Goal: Task Accomplishment & Management: Manage account settings

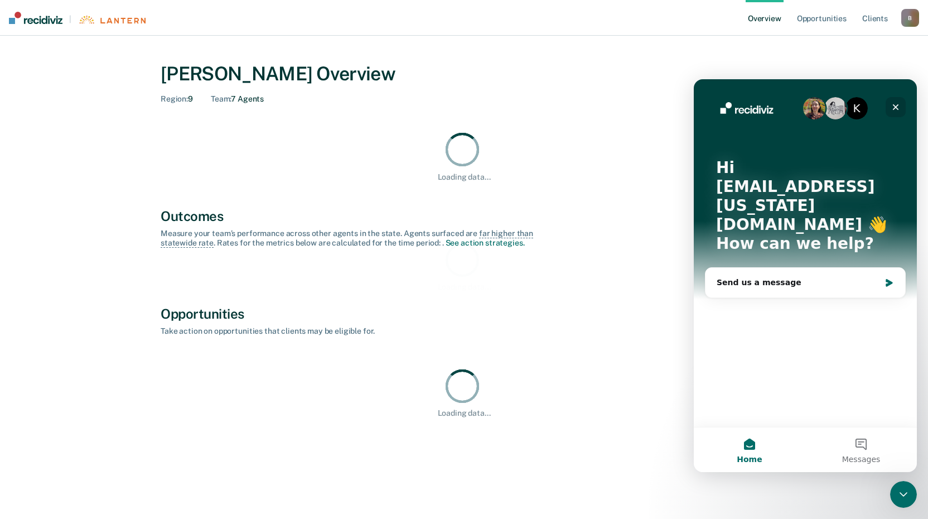
click at [896, 108] on icon "Close" at bounding box center [895, 107] width 9 height 9
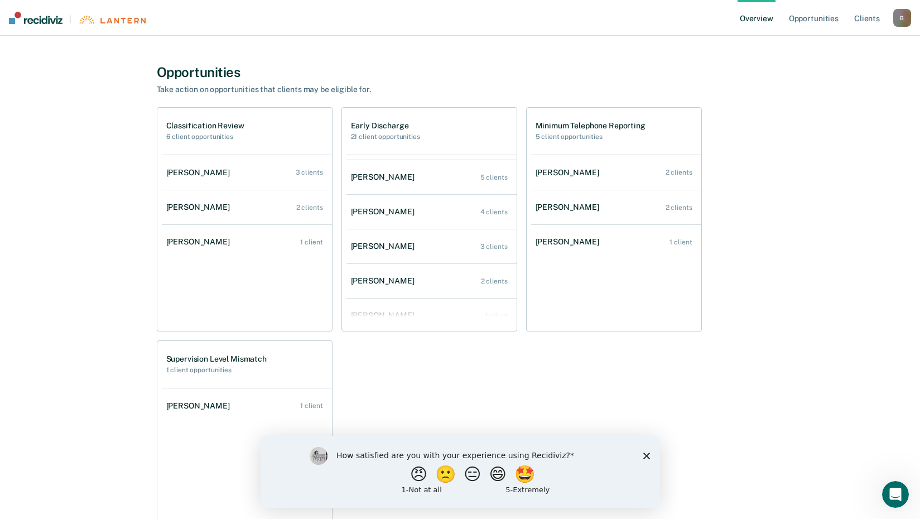
scroll to position [45, 0]
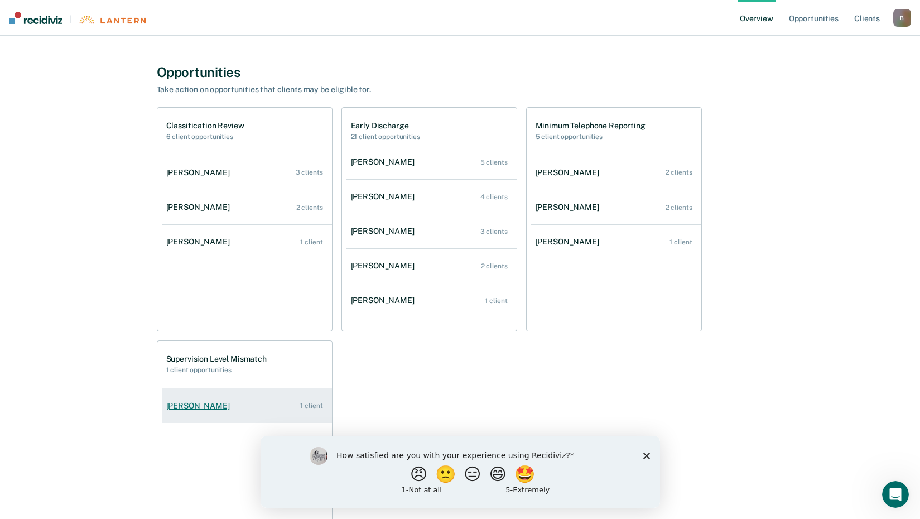
click at [212, 403] on div "[PERSON_NAME]" at bounding box center [200, 405] width 68 height 9
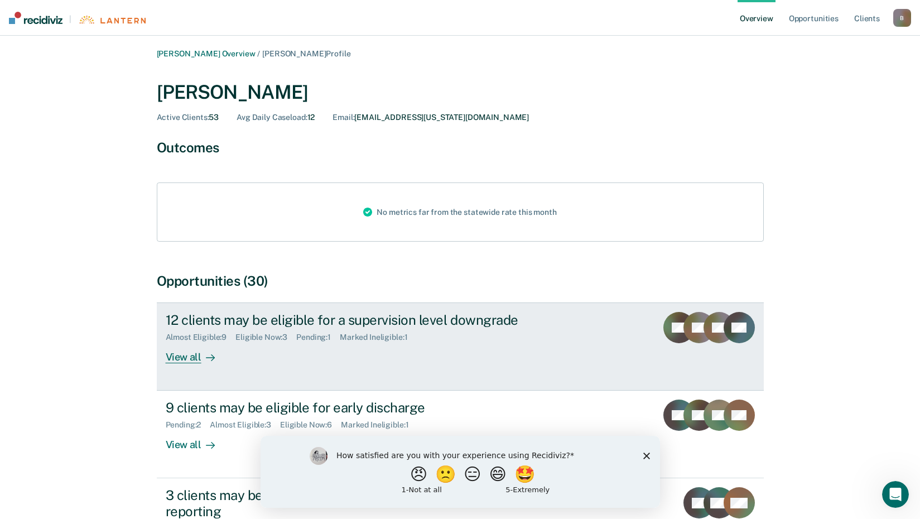
click at [175, 356] on div "View all" at bounding box center [197, 353] width 62 height 22
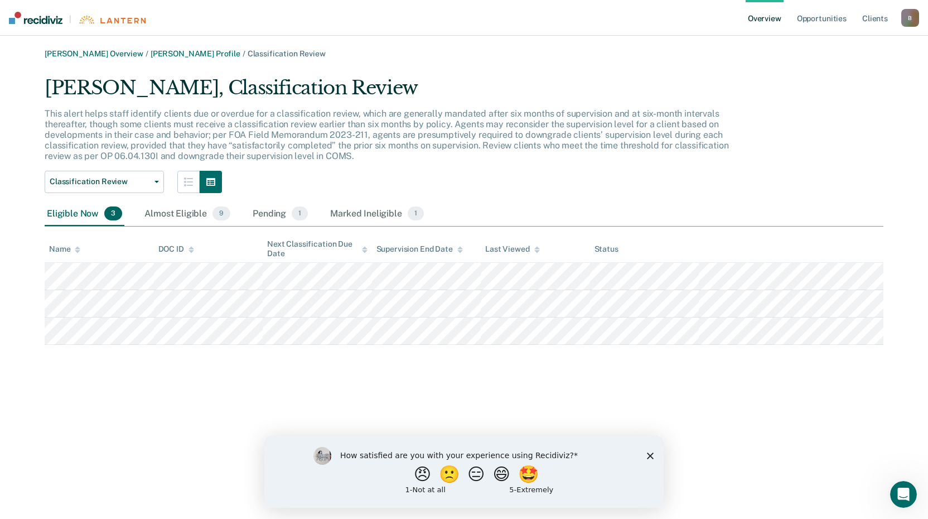
click at [766, 21] on link "Overview" at bounding box center [765, 18] width 38 height 36
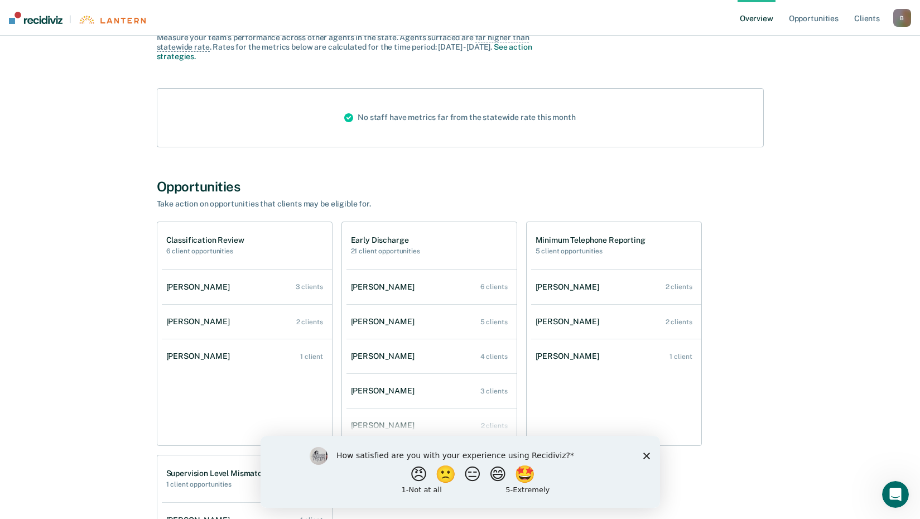
scroll to position [112, 0]
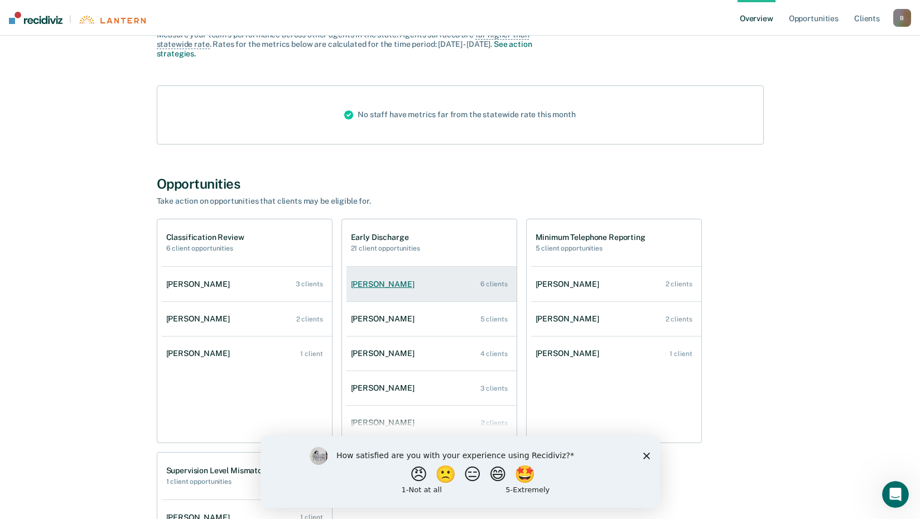
click at [377, 282] on div "[PERSON_NAME]" at bounding box center [385, 283] width 68 height 9
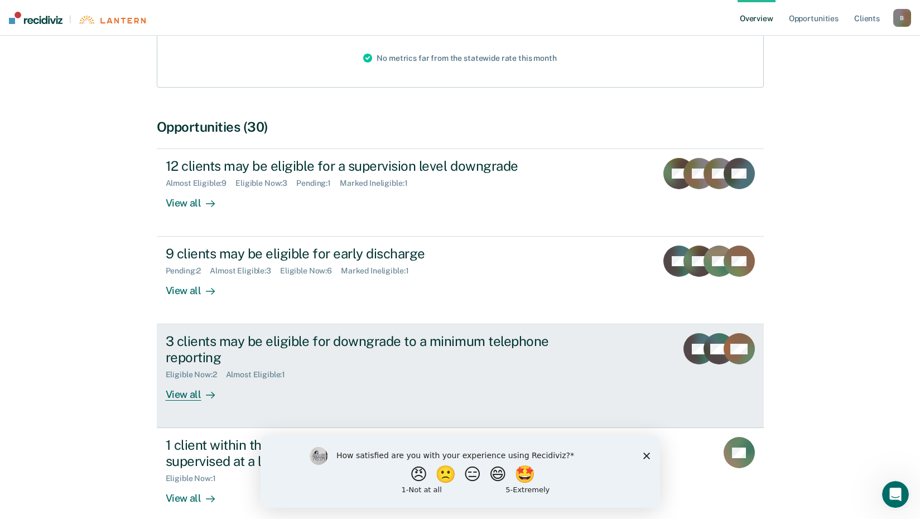
scroll to position [167, 0]
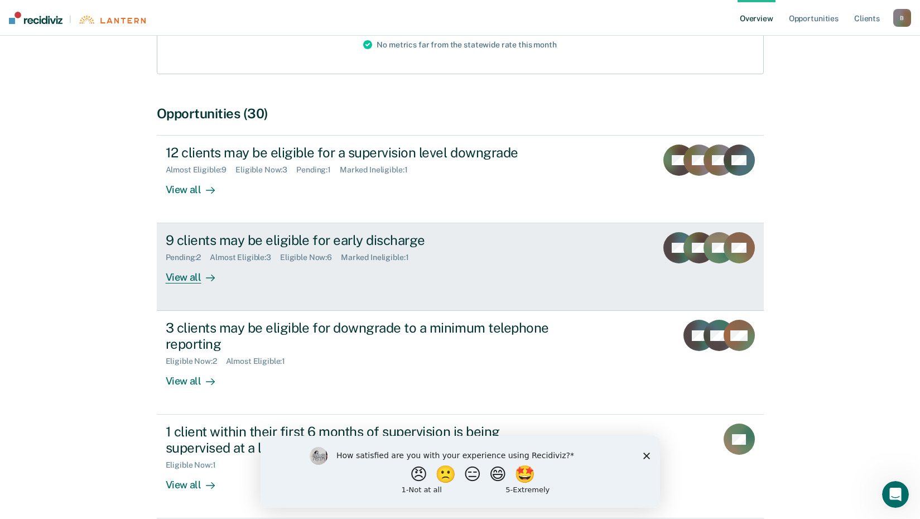
click at [188, 278] on div "View all" at bounding box center [197, 273] width 62 height 22
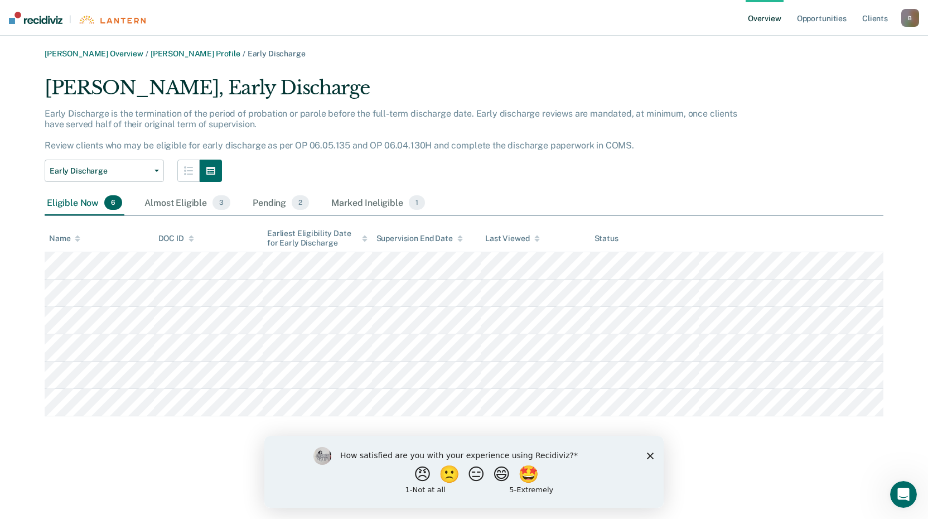
click at [766, 18] on link "Overview" at bounding box center [765, 18] width 38 height 36
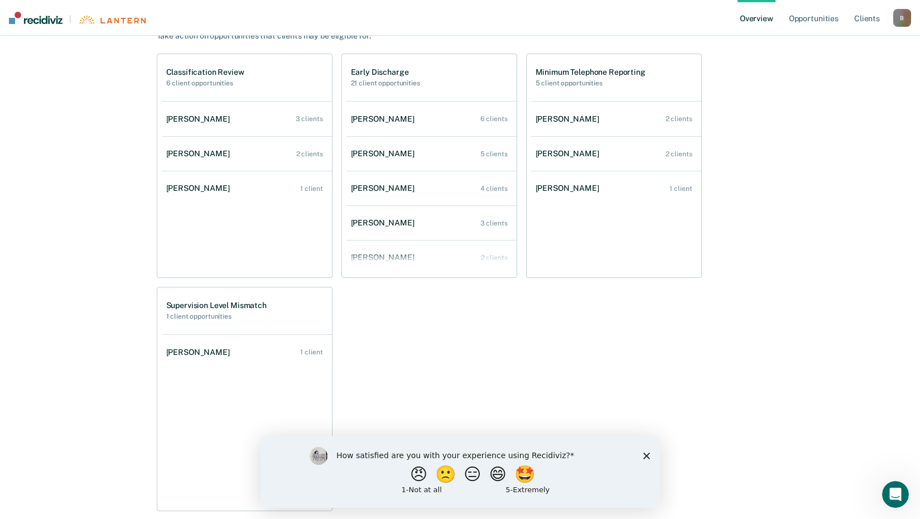
scroll to position [279, 0]
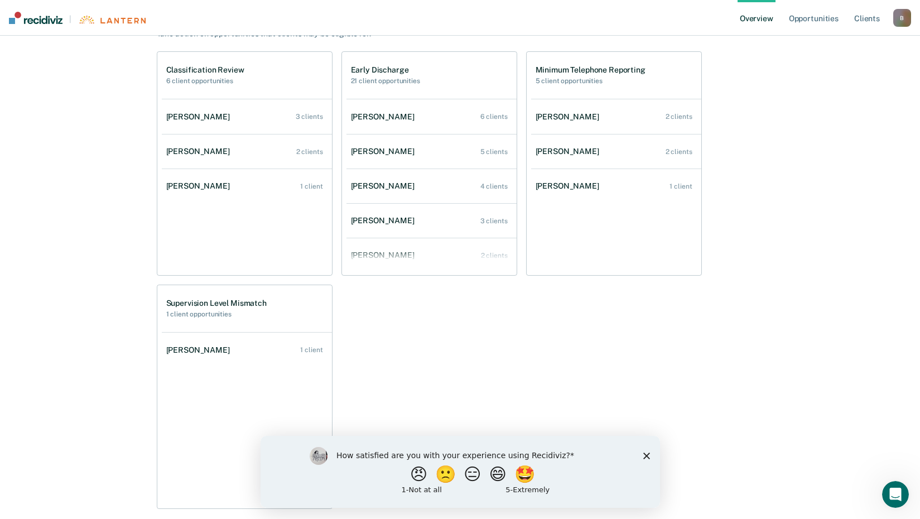
click at [898, 16] on div "B" at bounding box center [902, 18] width 18 height 18
click at [827, 72] on link "Log Out" at bounding box center [857, 71] width 90 height 9
